Goal: Navigation & Orientation: Go to known website

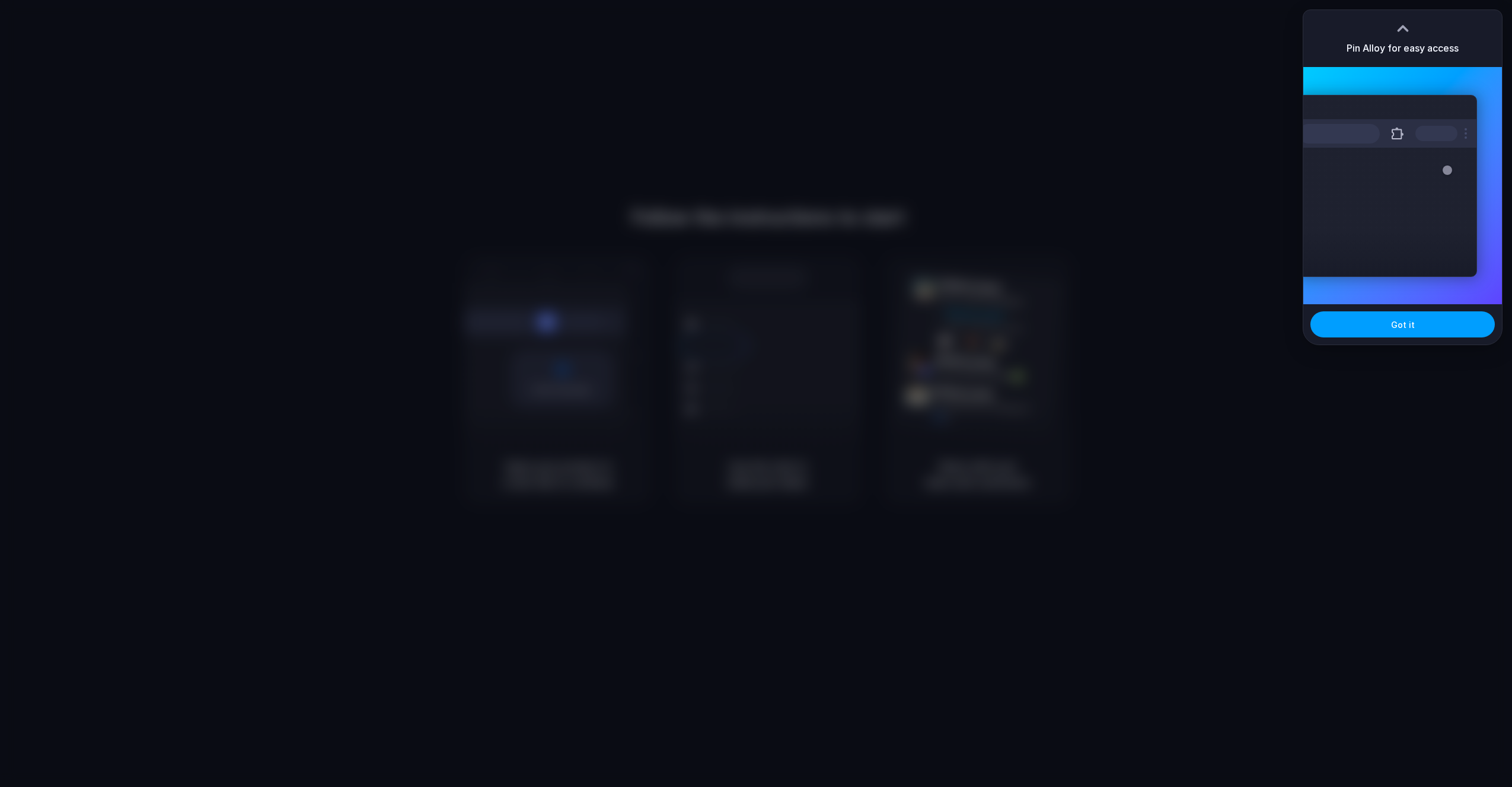
click at [1417, 334] on button "Got it" at bounding box center [1402, 324] width 184 height 26
